Goal: Task Accomplishment & Management: Use online tool/utility

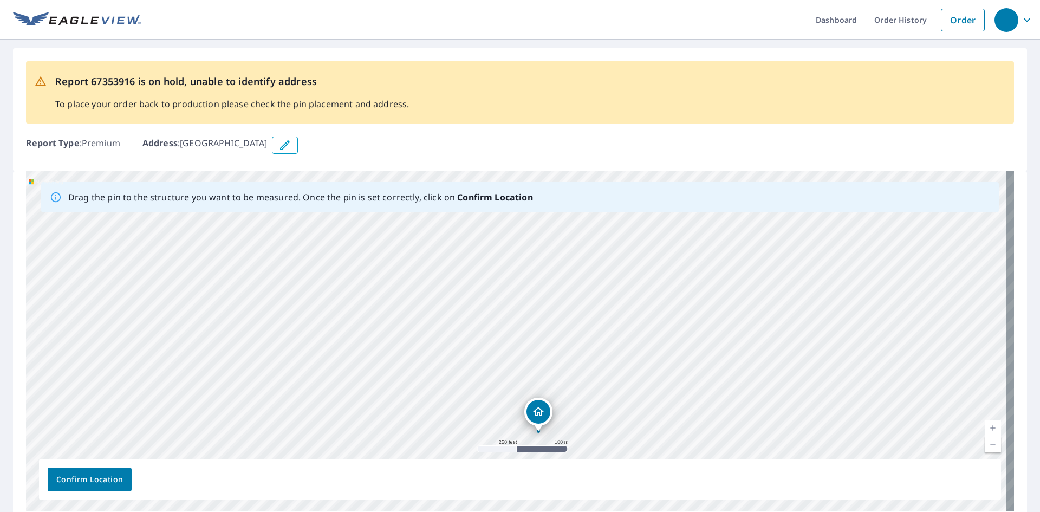
drag, startPoint x: 723, startPoint y: 297, endPoint x: 691, endPoint y: 373, distance: 82.5
click at [691, 373] on div "[GEOGRAPHIC_DATA]" at bounding box center [520, 341] width 988 height 340
drag, startPoint x: 530, startPoint y: 408, endPoint x: 663, endPoint y: 336, distance: 151.0
drag, startPoint x: 561, startPoint y: 284, endPoint x: 553, endPoint y: 480, distance: 196.3
click at [553, 480] on div "Drag the pin to the structure you want to be measured. Once the pin is set corr…" at bounding box center [520, 341] width 988 height 340
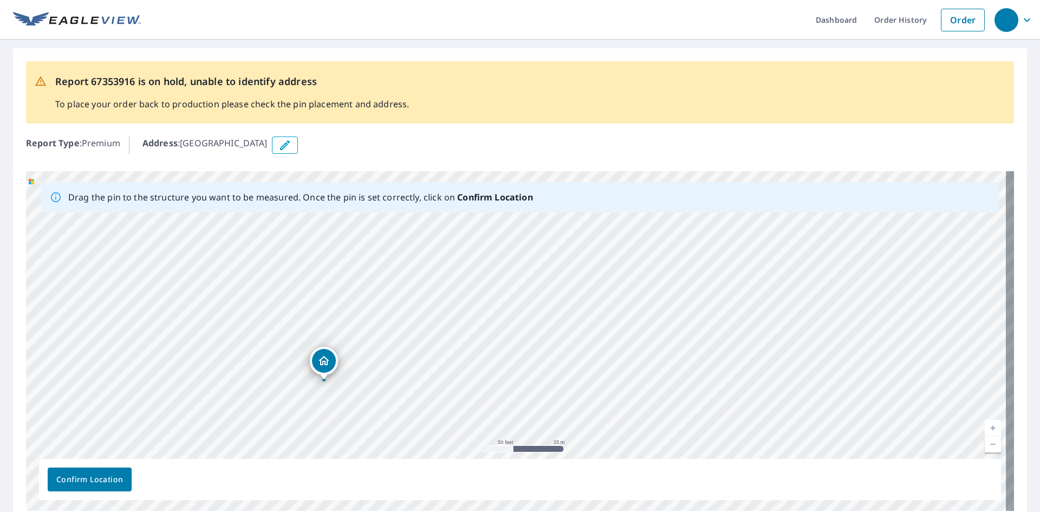
drag, startPoint x: 532, startPoint y: 374, endPoint x: 624, endPoint y: 536, distance: 185.9
click at [624, 511] on html "Dashboard Order History Order Report 67353916 is on hold, unable to identify ad…" at bounding box center [520, 256] width 1040 height 512
drag, startPoint x: 544, startPoint y: 351, endPoint x: 589, endPoint y: 418, distance: 80.5
click at [589, 418] on div "Indianwood Circle Indiantown, FL 34956" at bounding box center [520, 341] width 988 height 340
drag, startPoint x: 358, startPoint y: 360, endPoint x: 522, endPoint y: 245, distance: 200.3
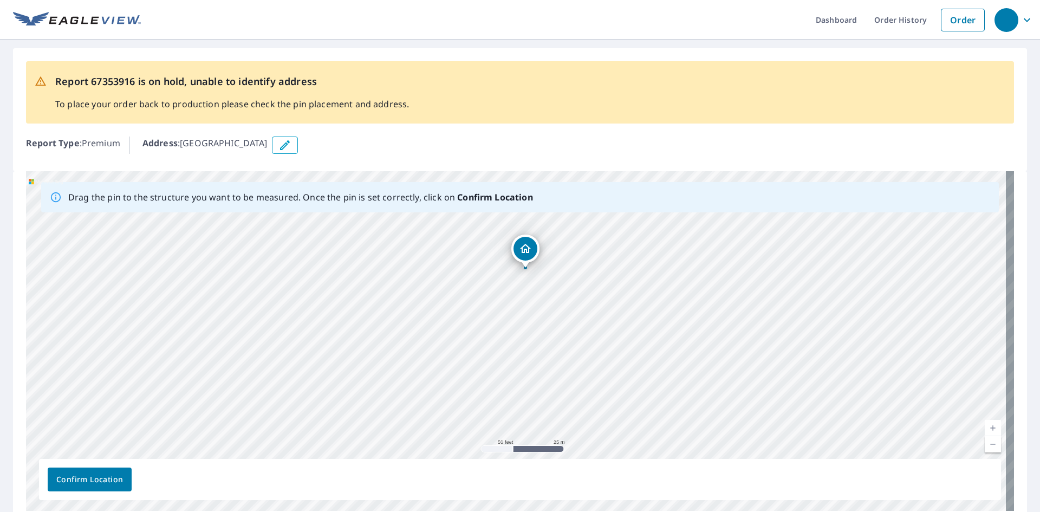
click at [522, 245] on div "Indianwood Circle Indiantown, FL 34956" at bounding box center [520, 341] width 988 height 340
drag, startPoint x: 516, startPoint y: 322, endPoint x: 501, endPoint y: 280, distance: 44.7
click at [501, 280] on div "Indianwood Circle Indiantown, FL 34956" at bounding box center [520, 341] width 988 height 340
click at [102, 475] on span "Confirm Location" at bounding box center [89, 480] width 67 height 14
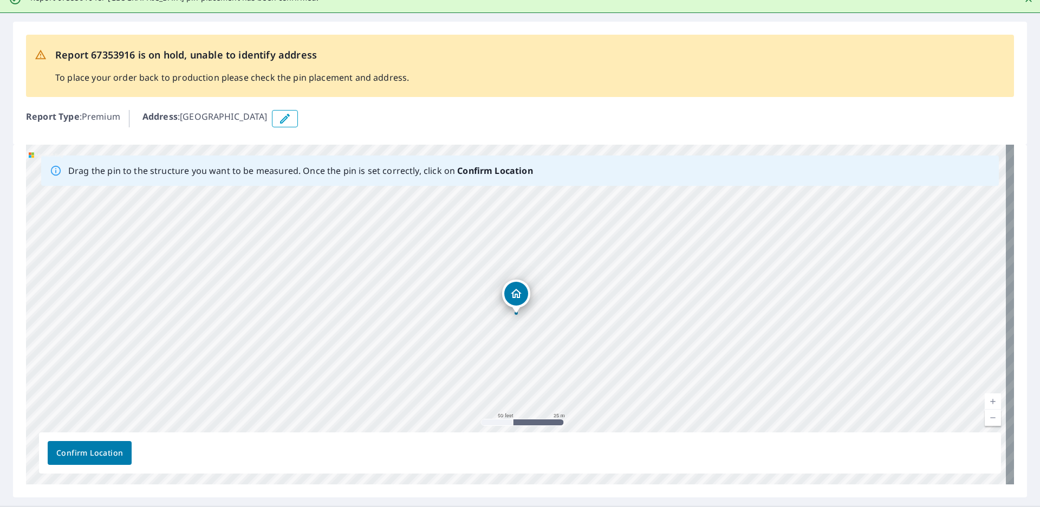
scroll to position [76, 0]
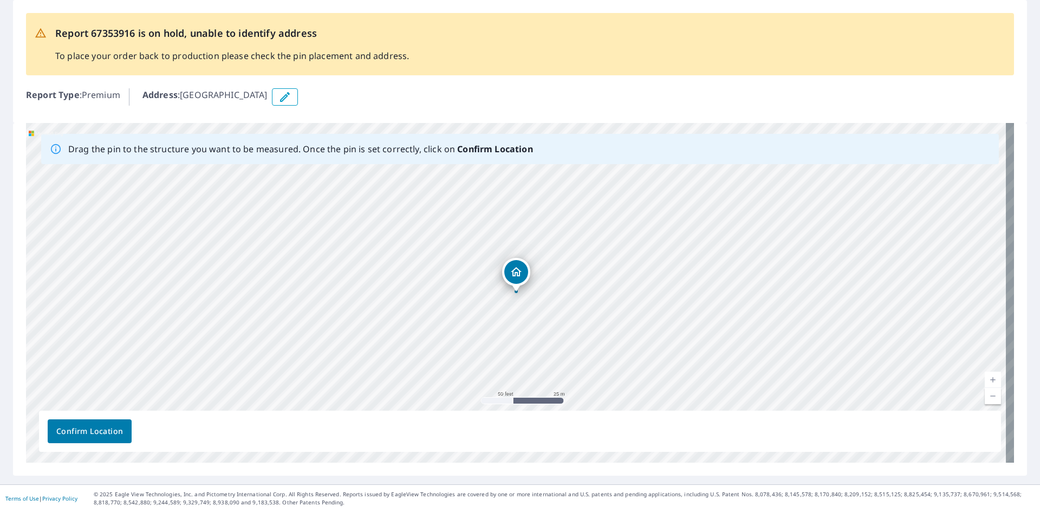
click at [101, 427] on span "Confirm Location" at bounding box center [89, 432] width 67 height 14
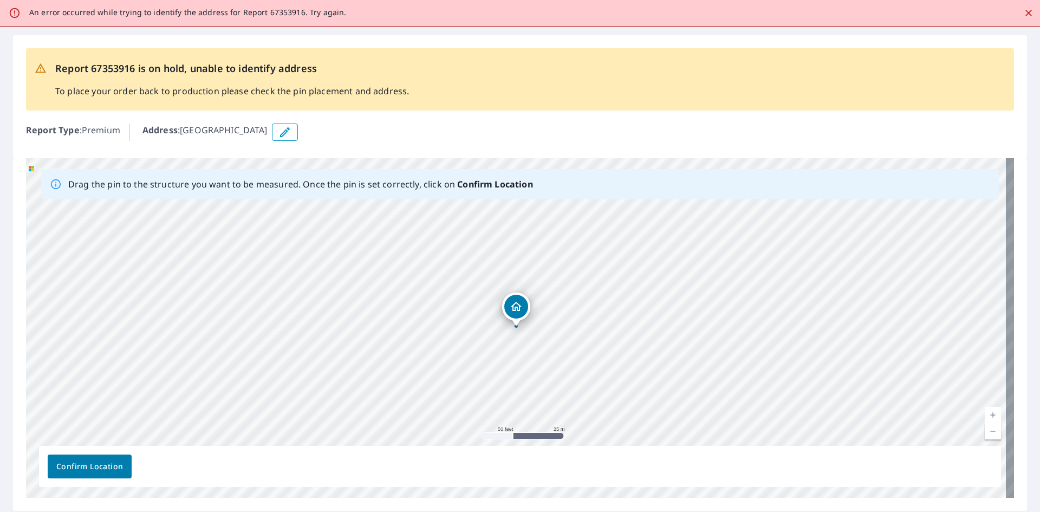
scroll to position [75, 0]
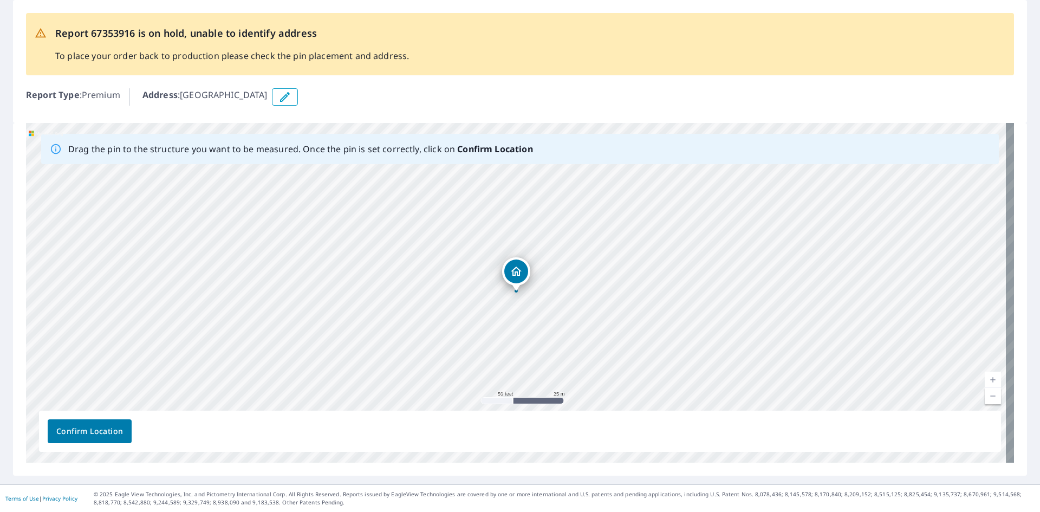
click at [100, 426] on span "Confirm Location" at bounding box center [89, 432] width 67 height 14
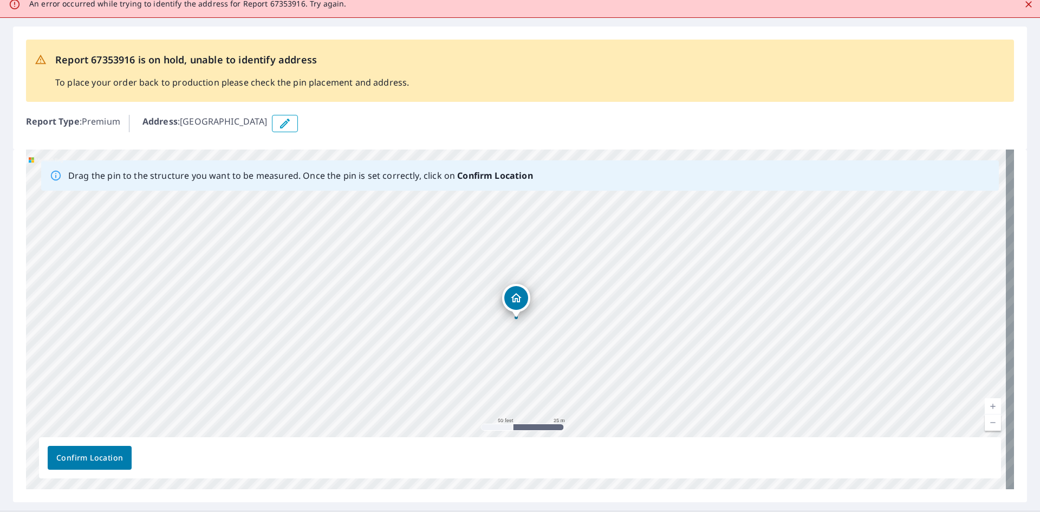
scroll to position [0, 0]
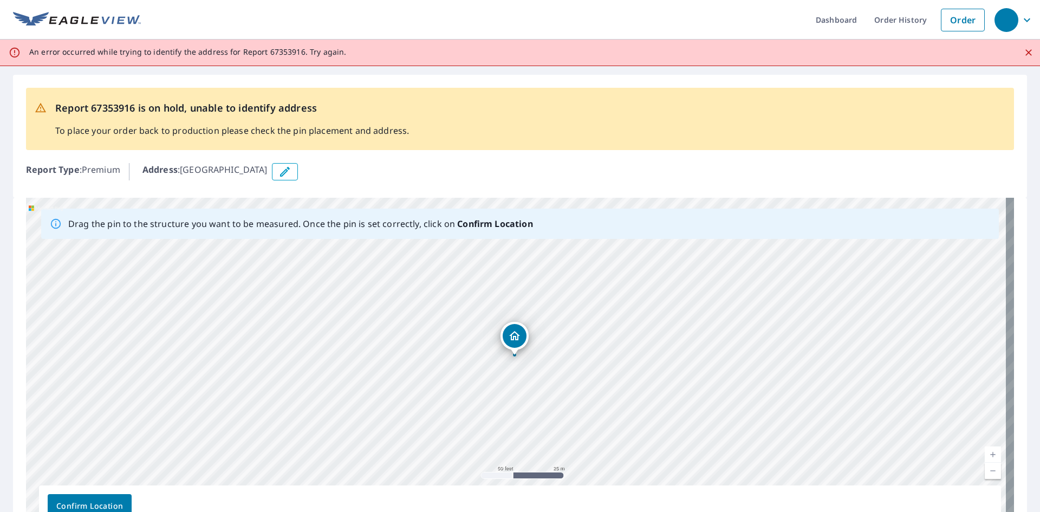
drag, startPoint x: 520, startPoint y: 345, endPoint x: 518, endPoint y: 334, distance: 11.0
click at [518, 334] on div "Indianwood Circle Indiantown, FL 34956" at bounding box center [520, 368] width 988 height 340
click at [111, 499] on span "Confirm Location" at bounding box center [89, 506] width 67 height 14
click at [113, 499] on span "Confirm Location" at bounding box center [89, 506] width 67 height 14
click at [114, 499] on span "Confirm Location" at bounding box center [89, 506] width 67 height 14
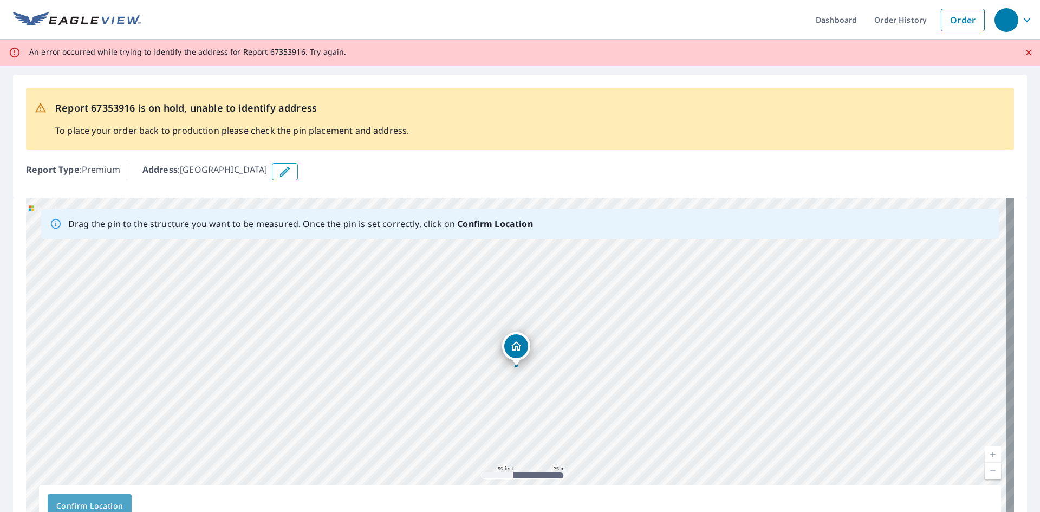
click at [114, 500] on span "Confirm Location" at bounding box center [89, 506] width 67 height 14
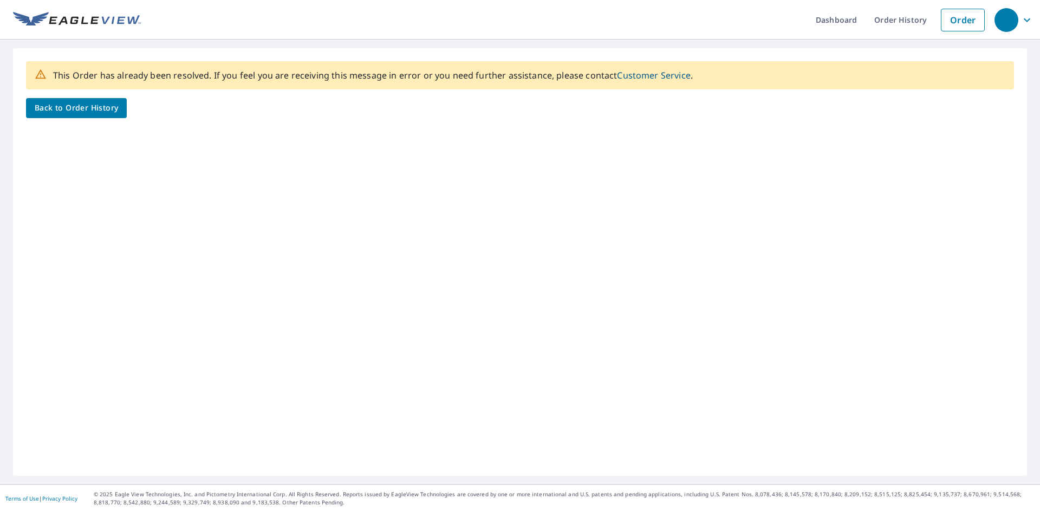
click at [85, 111] on span "Back to Order History" at bounding box center [76, 108] width 83 height 14
